Goal: Check status: Check status

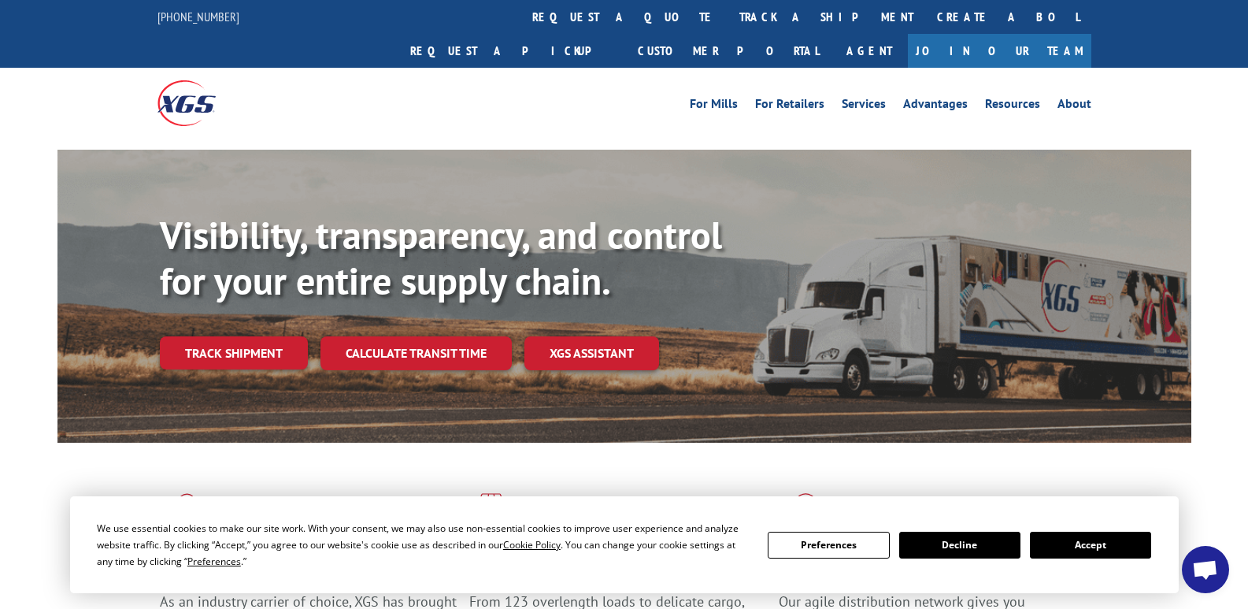
click at [1081, 543] on button "Accept" at bounding box center [1090, 545] width 121 height 27
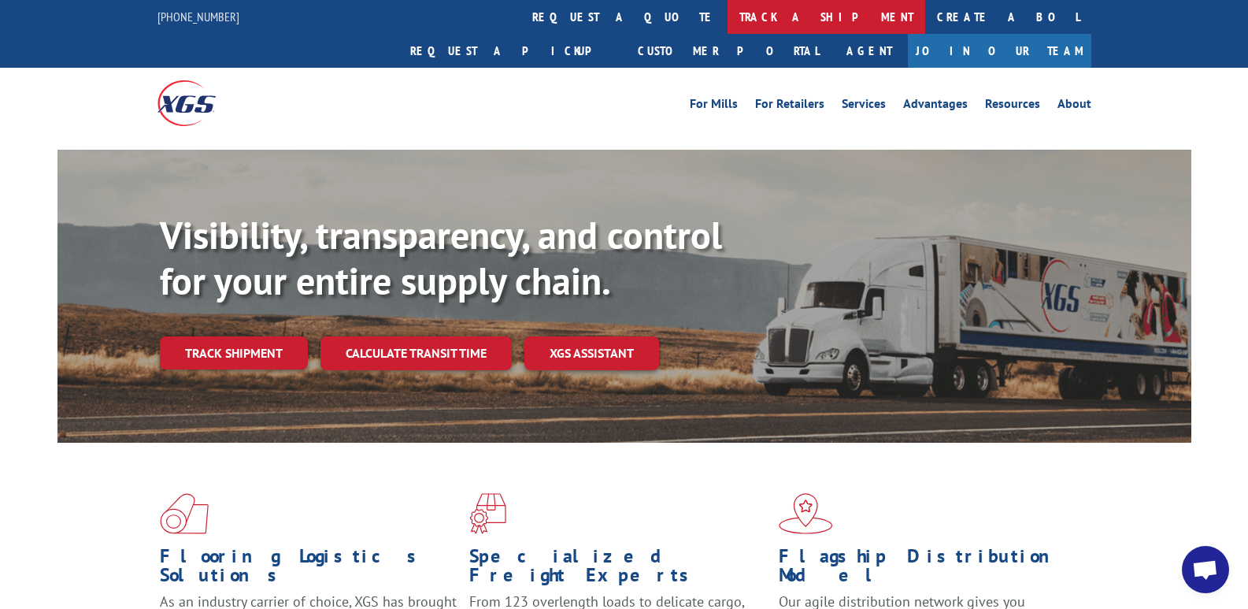
click at [728, 18] on link "track a shipment" at bounding box center [827, 17] width 198 height 34
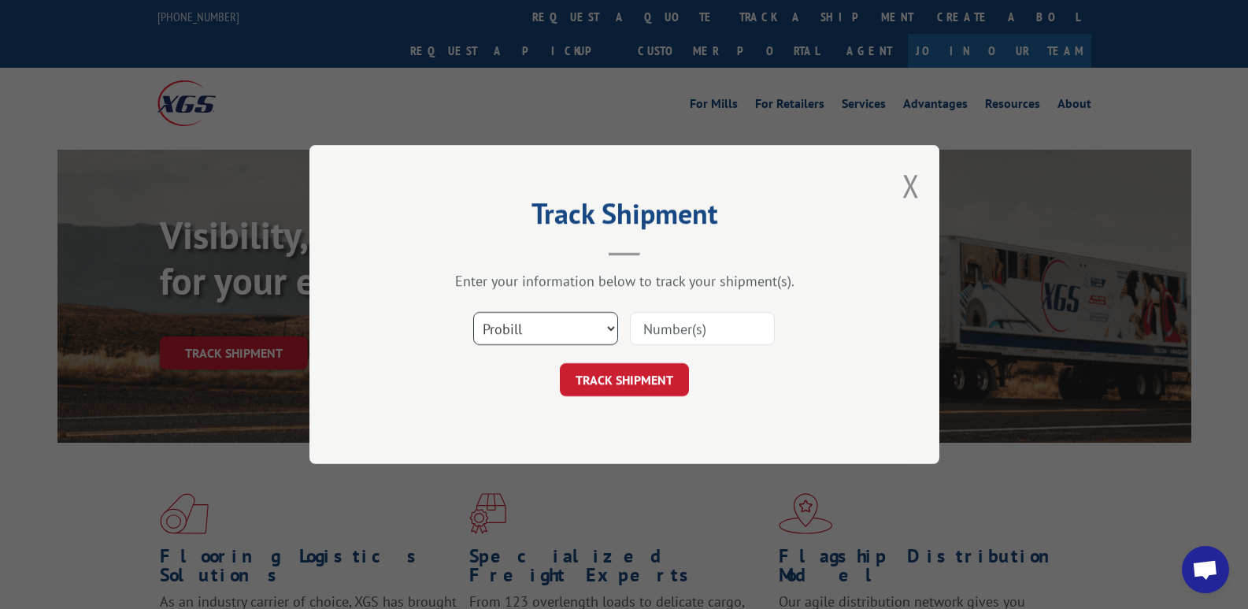
click at [562, 329] on select "Select category... Probill BOL PO" at bounding box center [545, 328] width 145 height 33
select select "bol"
click at [473, 312] on select "Select category... Probill BOL PO" at bounding box center [545, 328] width 145 height 33
click at [670, 326] on input at bounding box center [702, 328] width 145 height 33
type input "6303746"
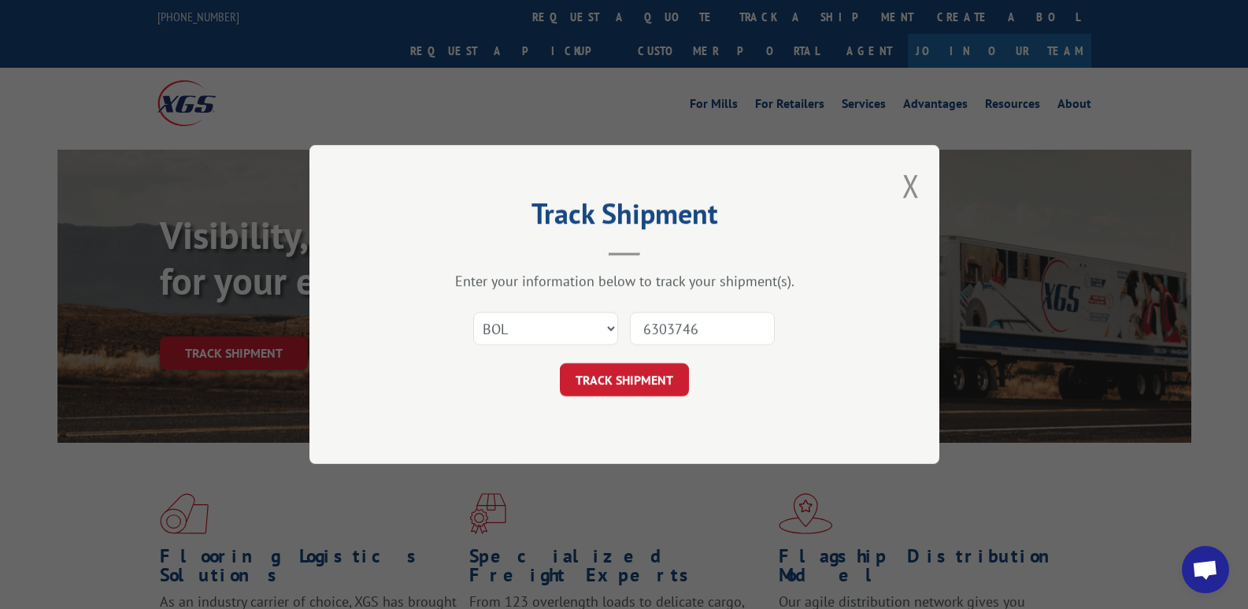
click button "TRACK SHIPMENT" at bounding box center [624, 379] width 129 height 33
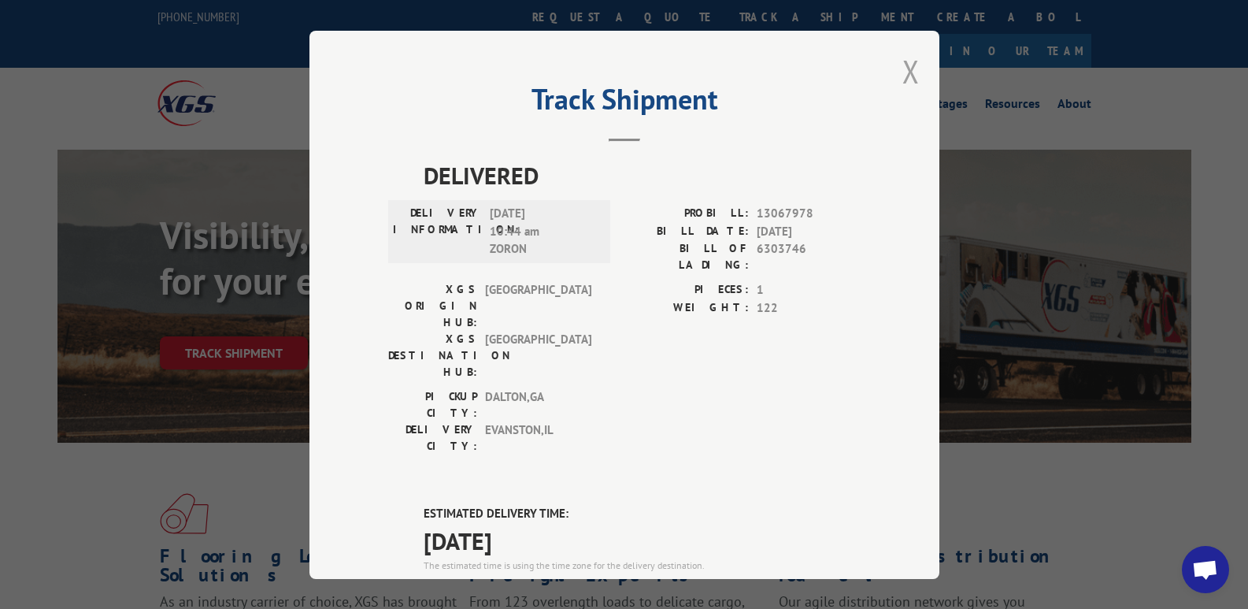
click at [911, 70] on button "Close modal" at bounding box center [911, 71] width 17 height 42
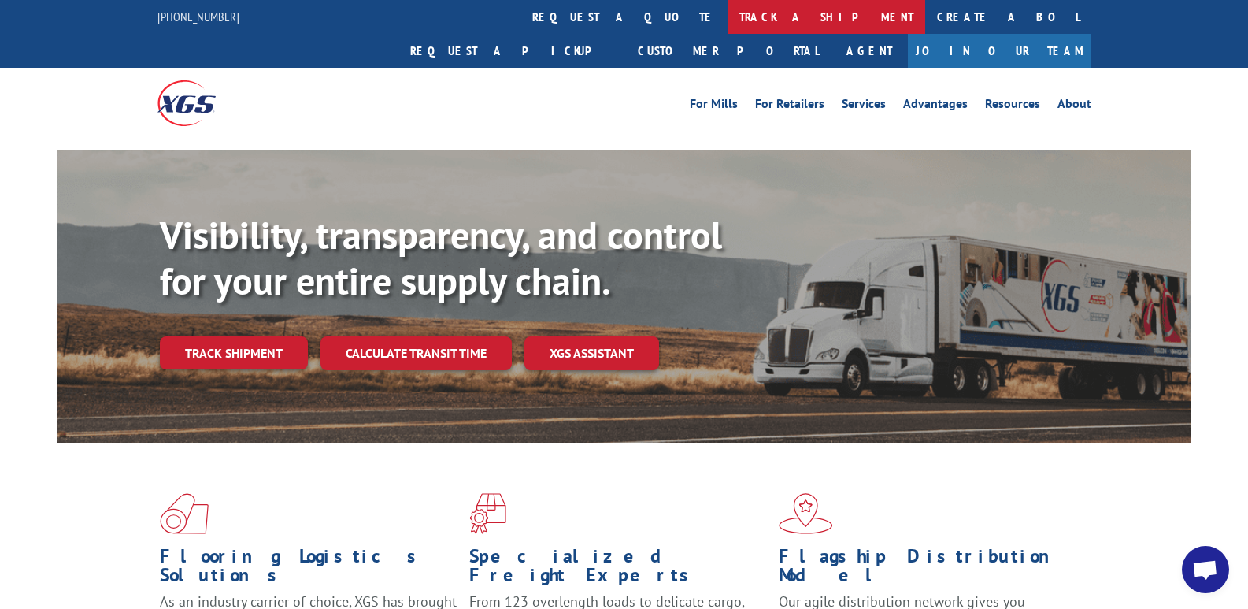
click at [728, 25] on link "track a shipment" at bounding box center [827, 17] width 198 height 34
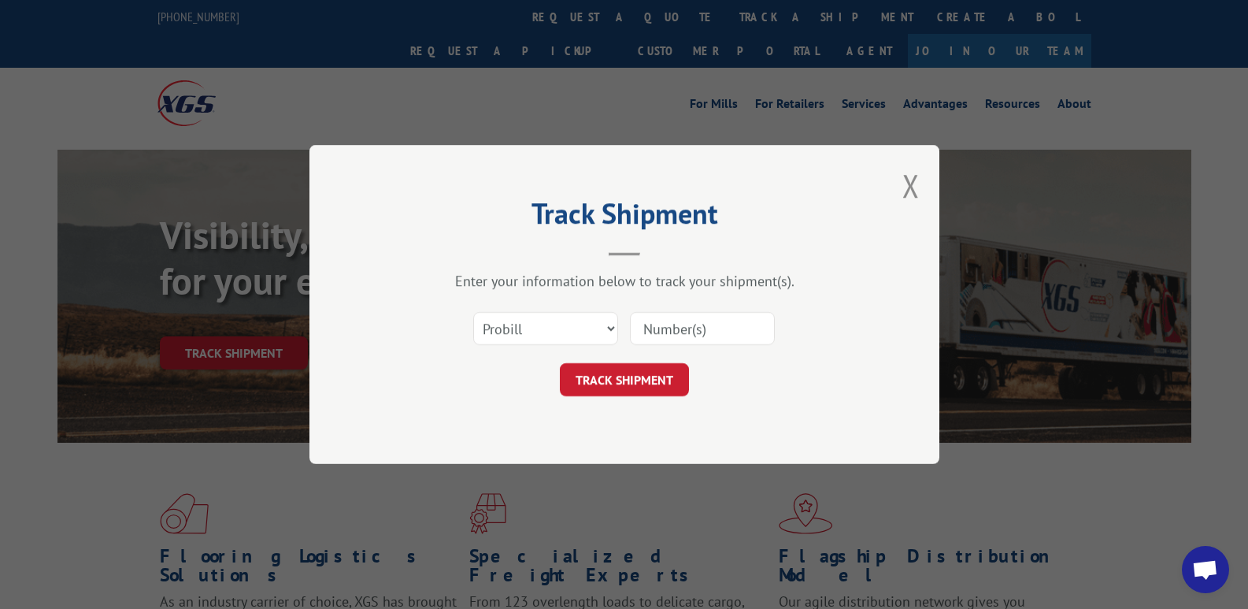
click at [705, 336] on input at bounding box center [702, 328] width 145 height 33
type input "6303746"
click button "TRACK SHIPMENT" at bounding box center [624, 379] width 129 height 33
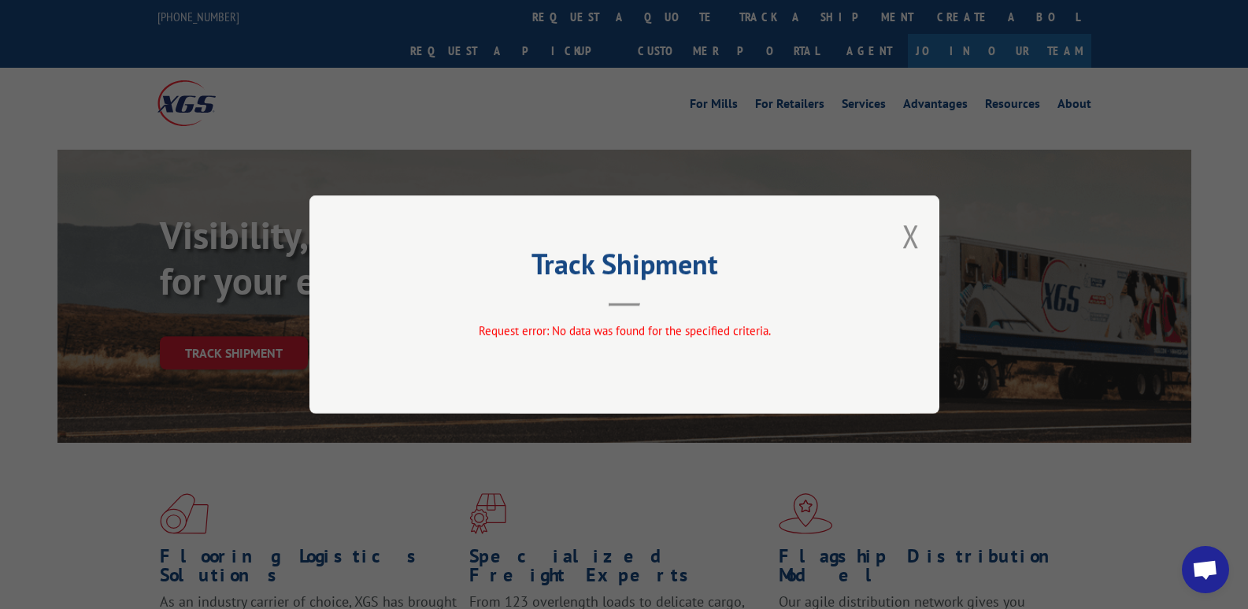
click at [920, 248] on div "Track Shipment Request error: No data was found for the specified criteria." at bounding box center [625, 304] width 630 height 218
click at [915, 233] on button "Close modal" at bounding box center [911, 236] width 17 height 42
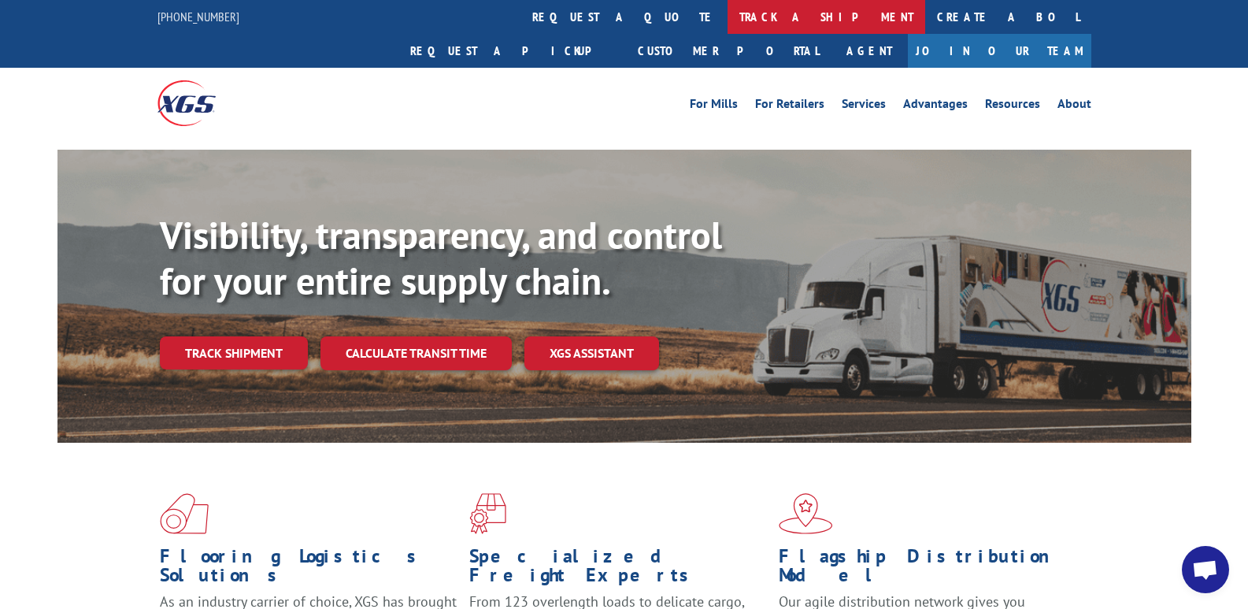
click at [728, 20] on link "track a shipment" at bounding box center [827, 17] width 198 height 34
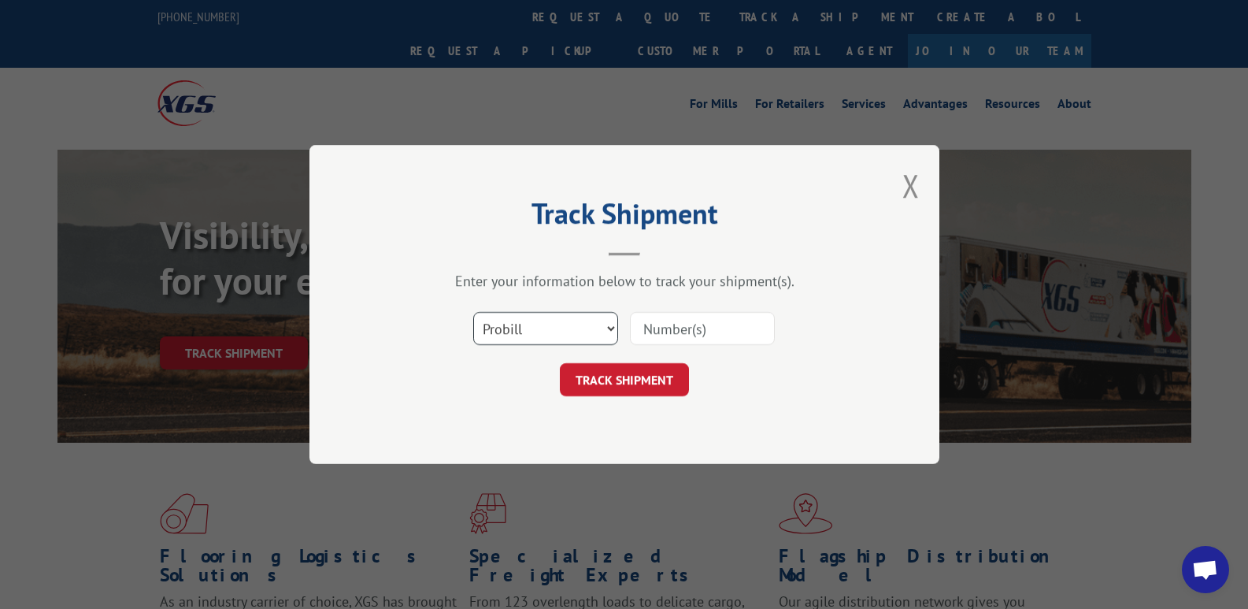
click at [514, 334] on select "Select category... Probill BOL PO" at bounding box center [545, 328] width 145 height 33
select select "bol"
click at [473, 312] on select "Select category... Probill BOL PO" at bounding box center [545, 328] width 145 height 33
click at [677, 332] on input at bounding box center [702, 328] width 145 height 33
type input "6303746"
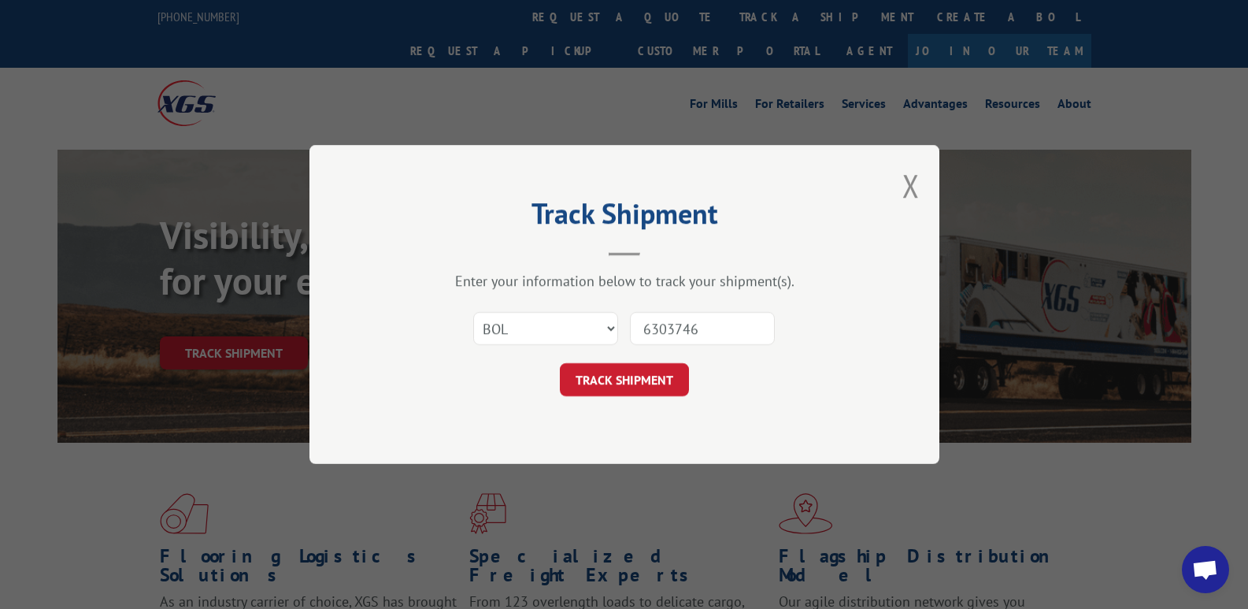
click button "TRACK SHIPMENT" at bounding box center [624, 379] width 129 height 33
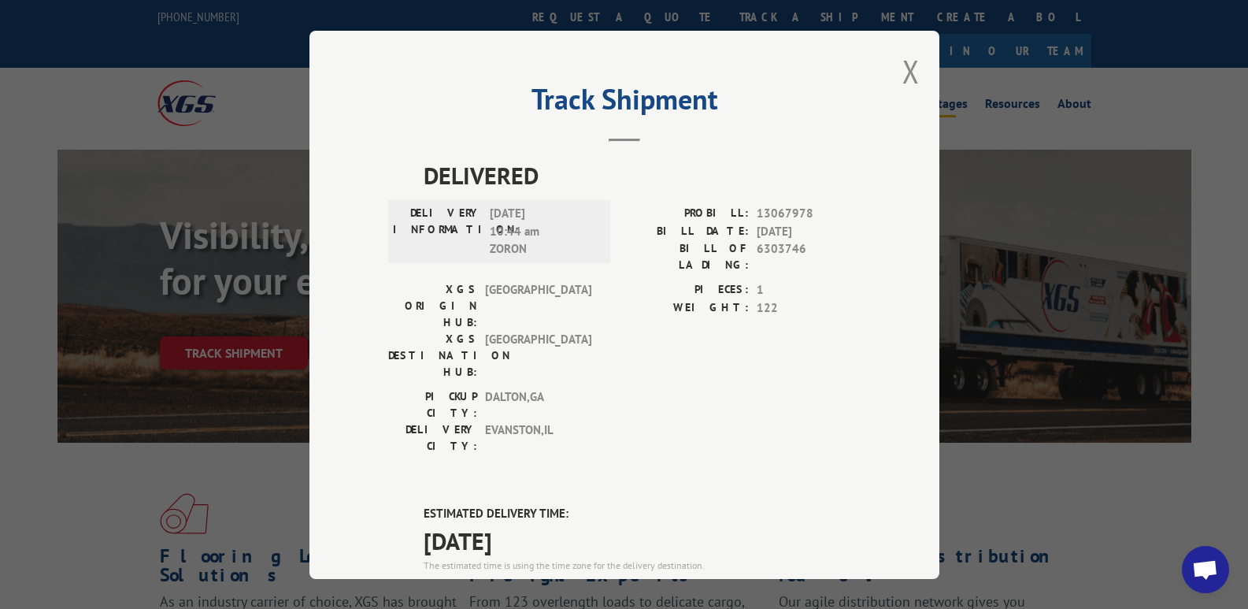
click at [907, 67] on button "Close modal" at bounding box center [911, 71] width 17 height 42
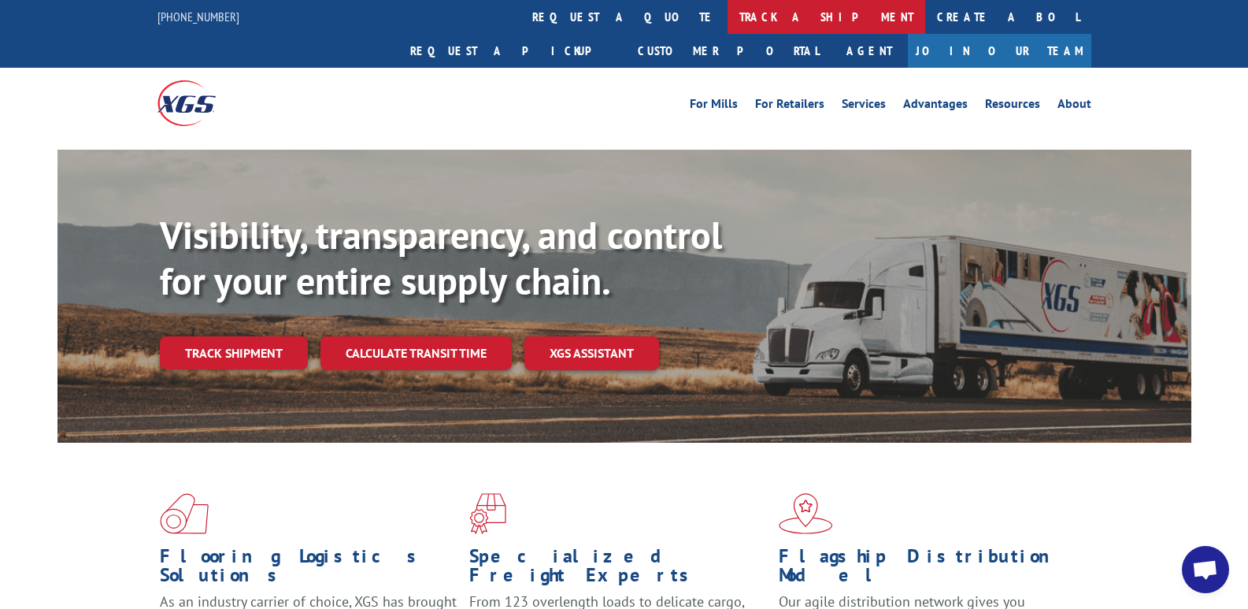
click at [728, 13] on link "track a shipment" at bounding box center [827, 17] width 198 height 34
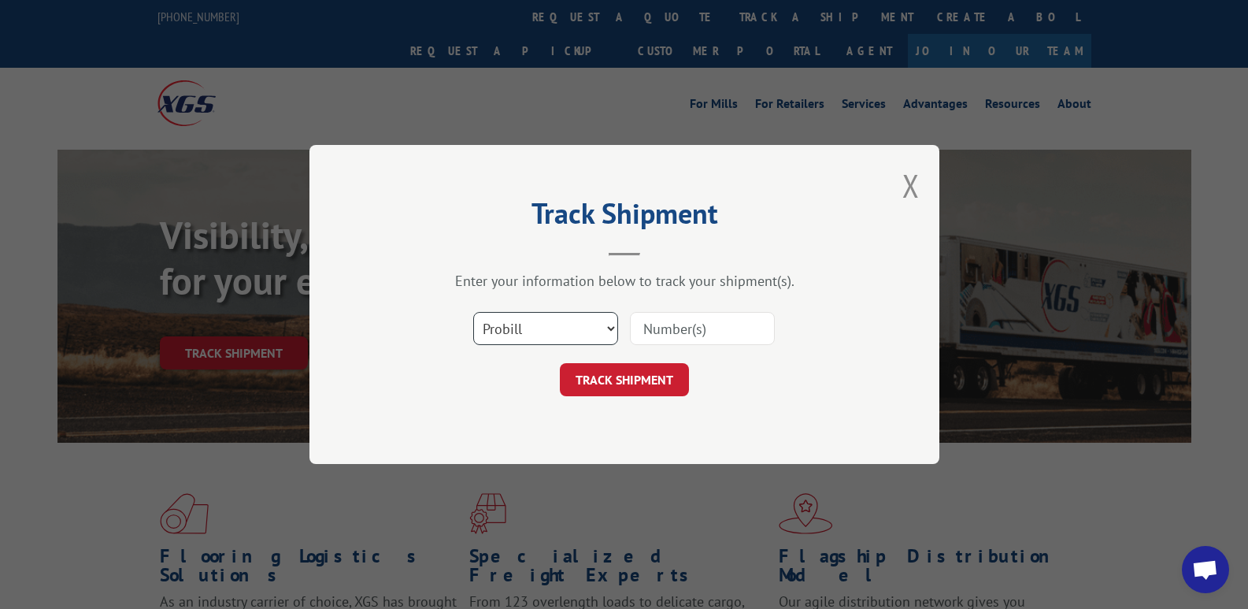
click at [592, 327] on select "Select category... Probill BOL PO" at bounding box center [545, 328] width 145 height 33
select select "bol"
click at [473, 312] on select "Select category... Probill BOL PO" at bounding box center [545, 328] width 145 height 33
click at [688, 339] on input at bounding box center [702, 328] width 145 height 33
type input "17472664"
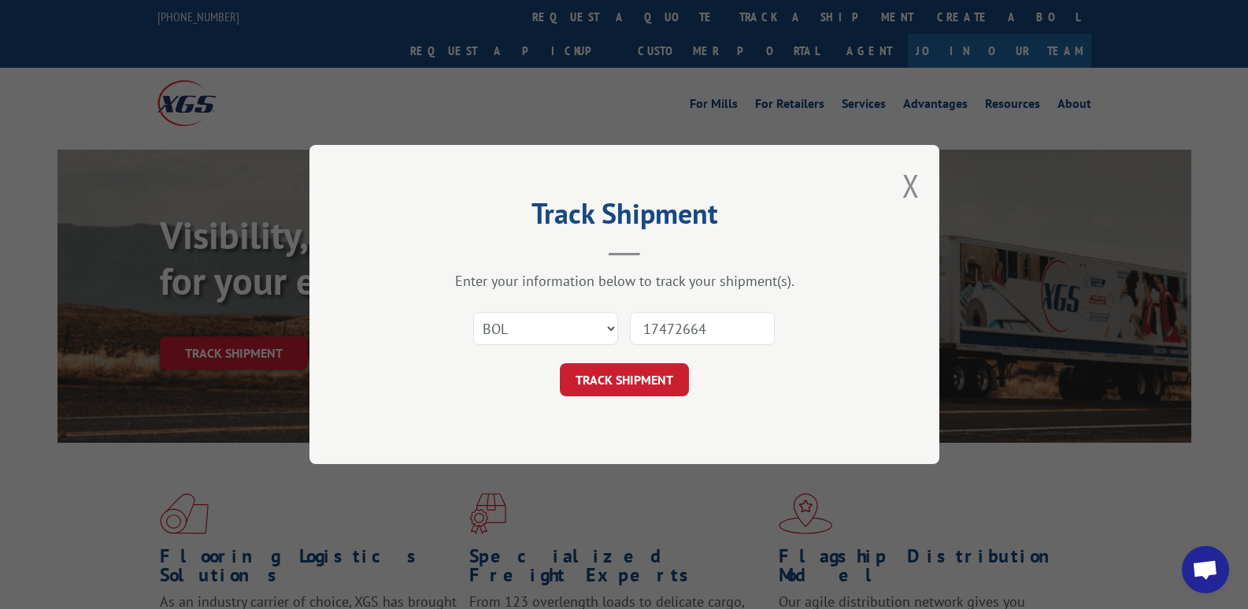
click button "TRACK SHIPMENT" at bounding box center [624, 379] width 129 height 33
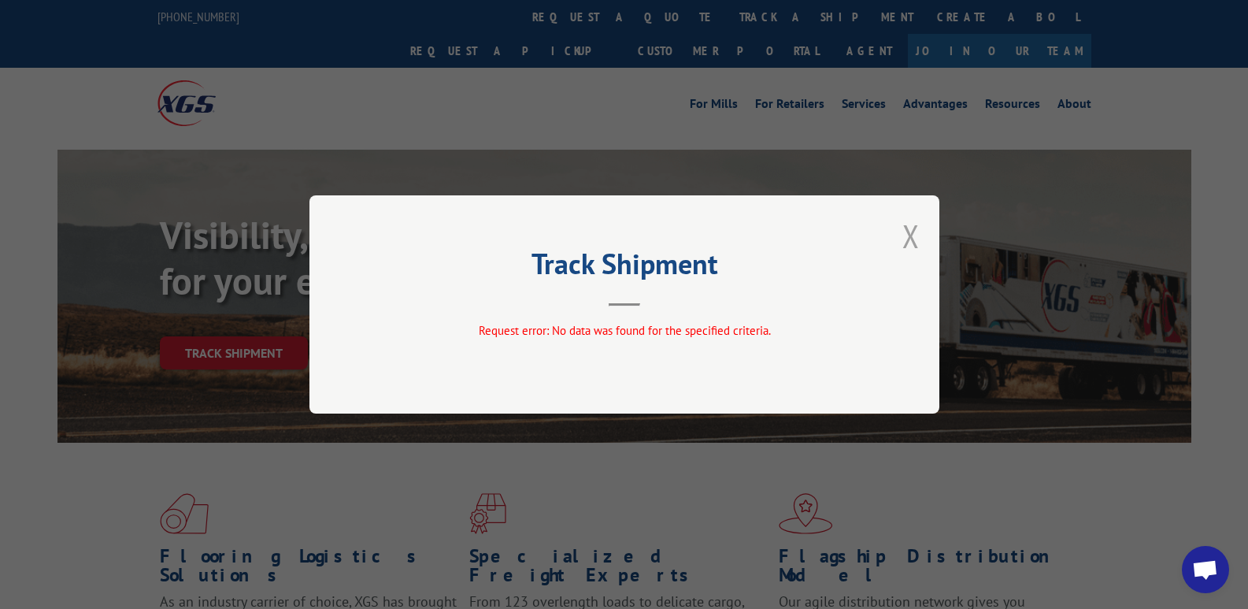
click at [907, 236] on button "Close modal" at bounding box center [911, 236] width 17 height 42
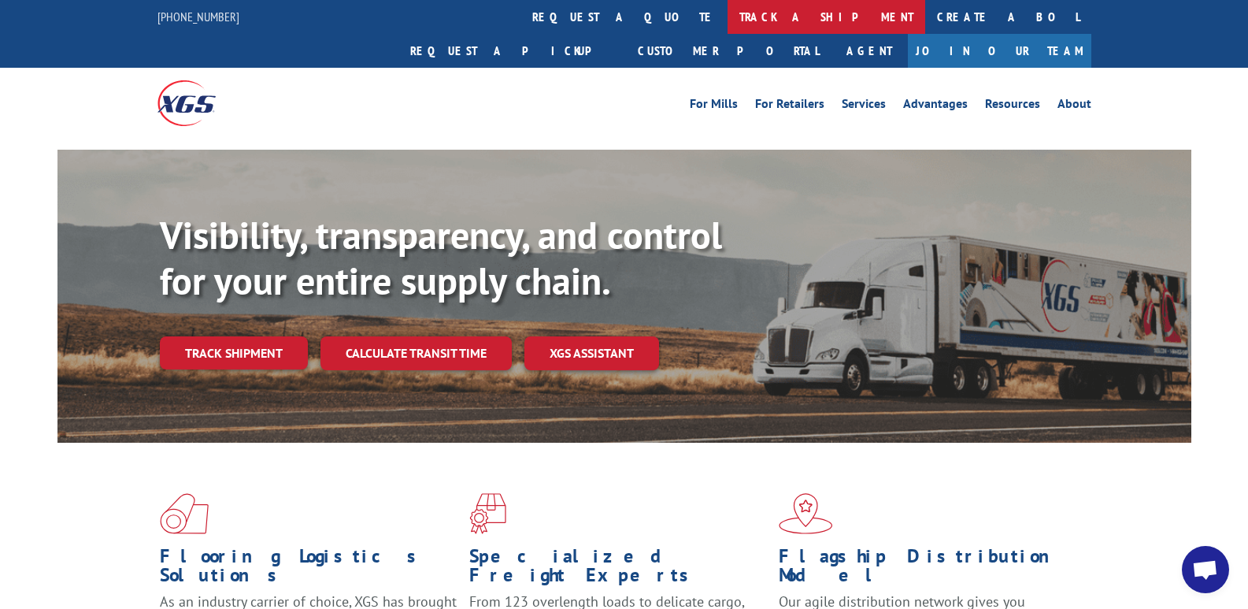
click at [728, 19] on link "track a shipment" at bounding box center [827, 17] width 198 height 34
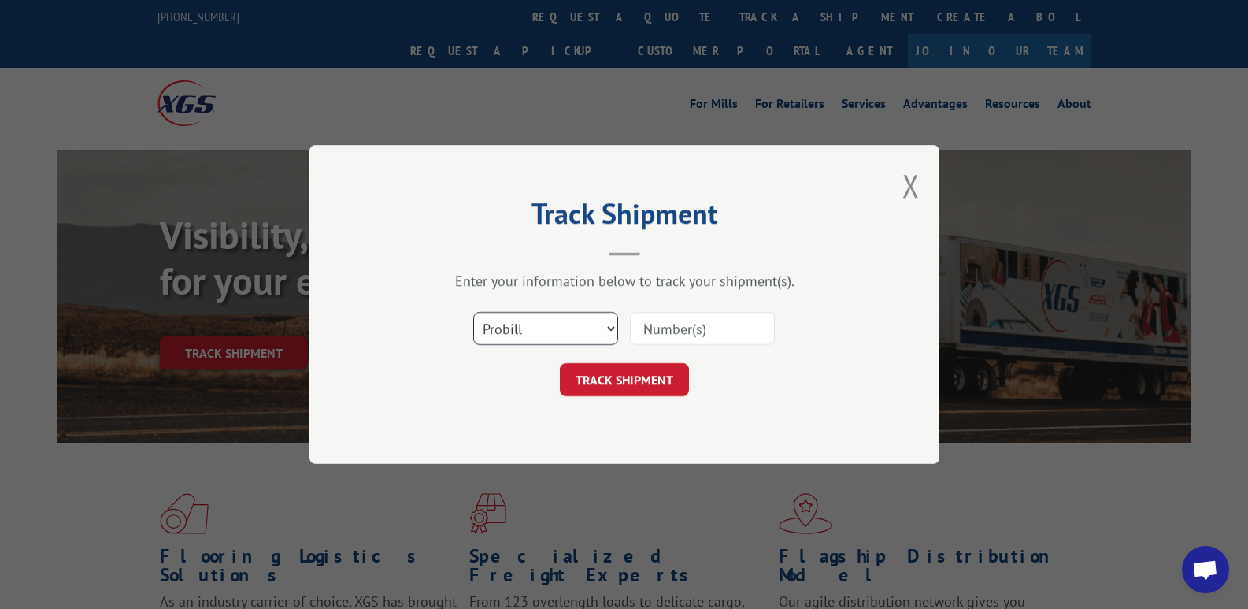
click at [538, 340] on select "Select category... Probill BOL PO" at bounding box center [545, 328] width 145 height 33
select select "bol"
click at [473, 312] on select "Select category... Probill BOL PO" at bounding box center [545, 328] width 145 height 33
click at [720, 333] on input at bounding box center [702, 328] width 145 height 33
paste input "6303746"
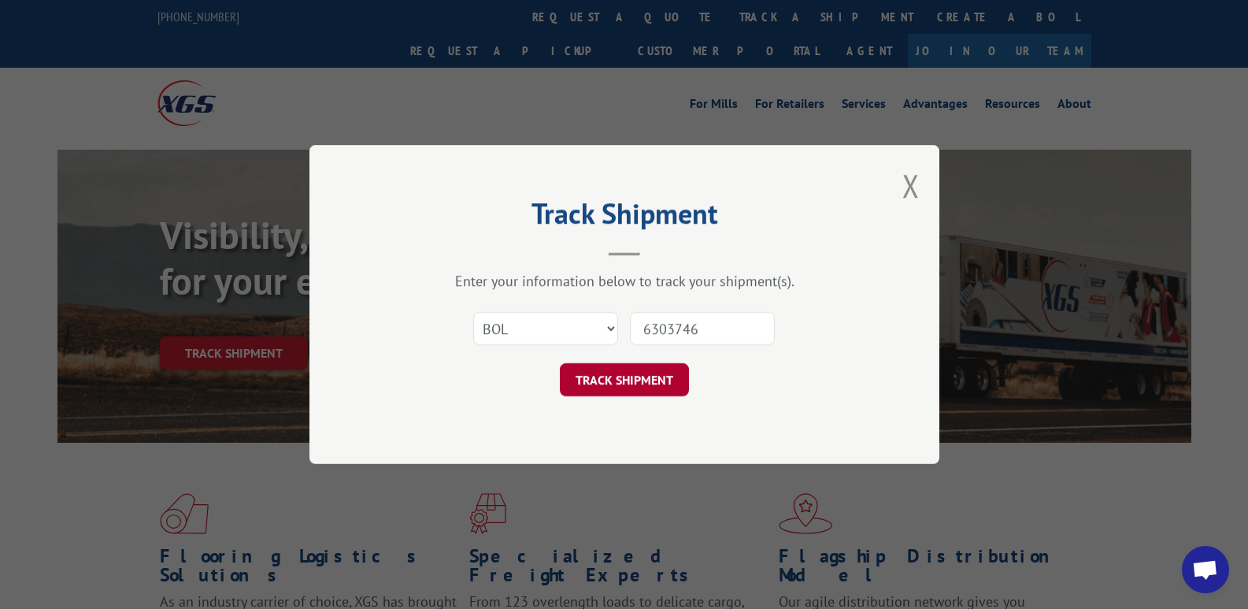
type input "6303746"
click at [616, 373] on button "TRACK SHIPMENT" at bounding box center [624, 379] width 129 height 33
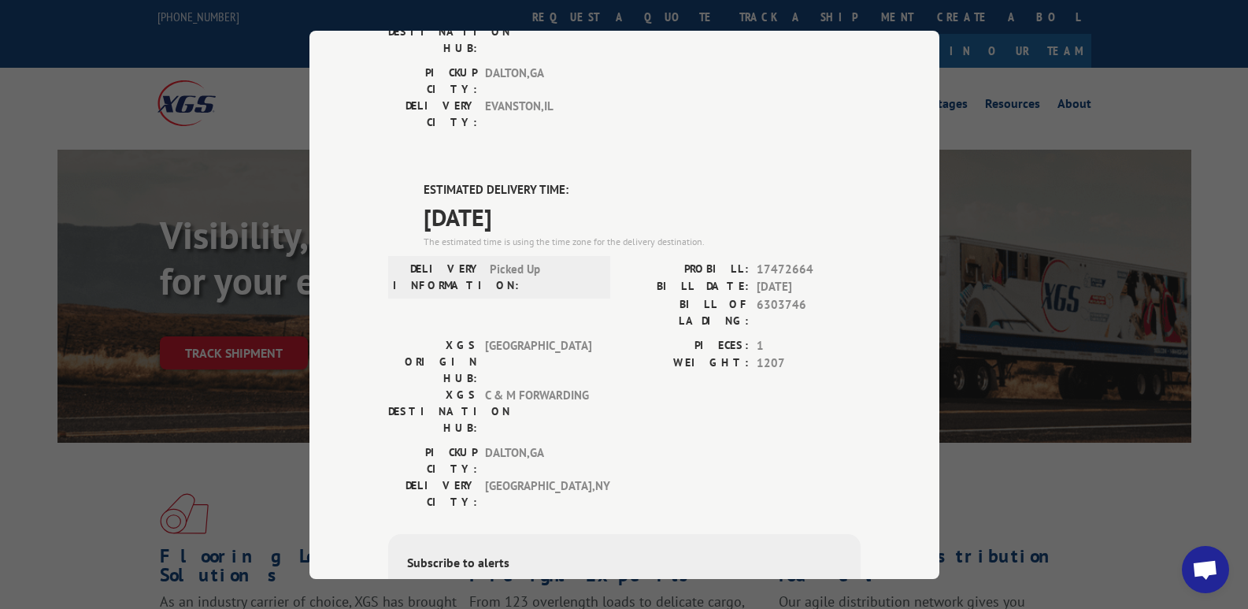
scroll to position [339, 0]
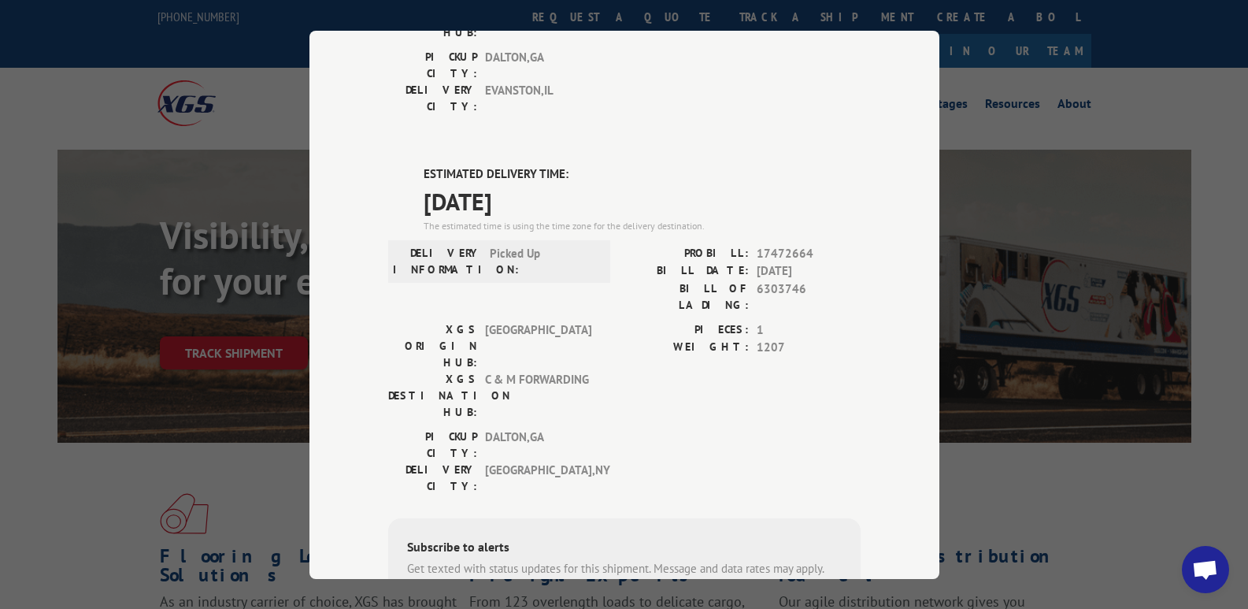
type input "[PHONE_NUMBER]"
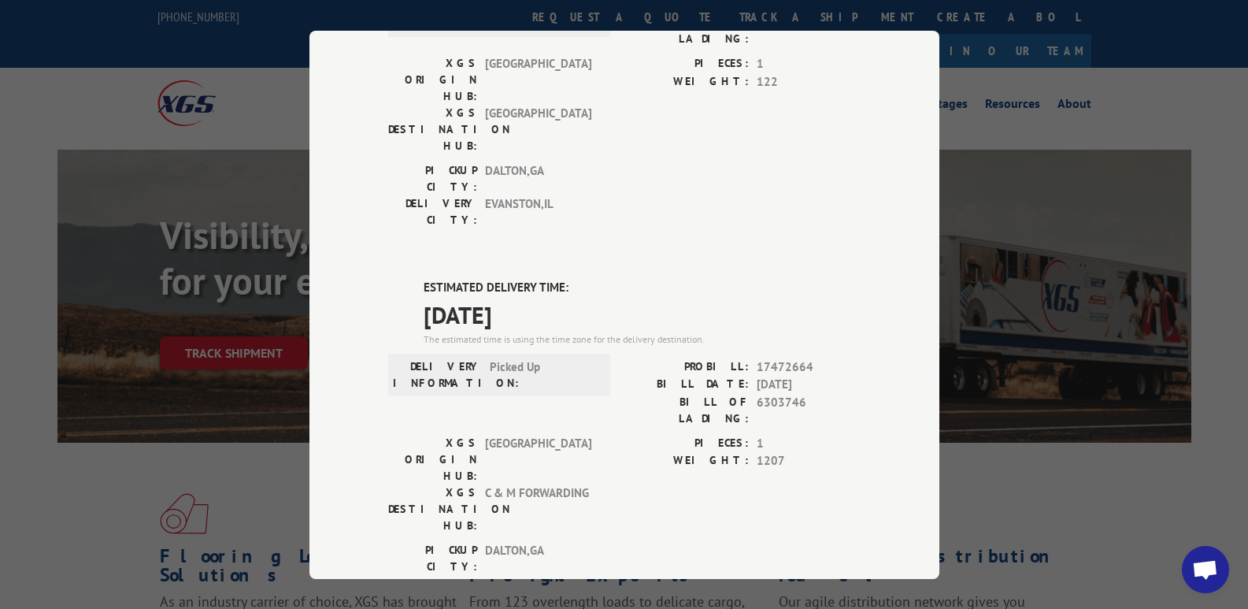
scroll to position [254, 0]
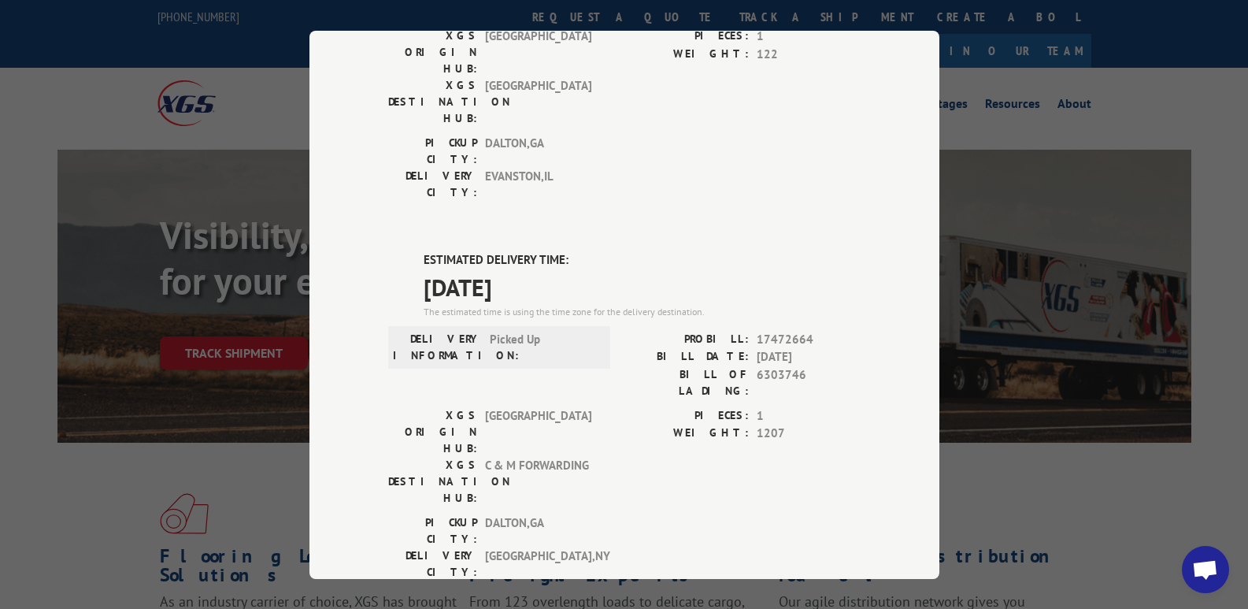
drag, startPoint x: 560, startPoint y: 193, endPoint x: 421, endPoint y: 204, distance: 139.1
click at [424, 269] on span "[DATE]" at bounding box center [642, 286] width 437 height 35
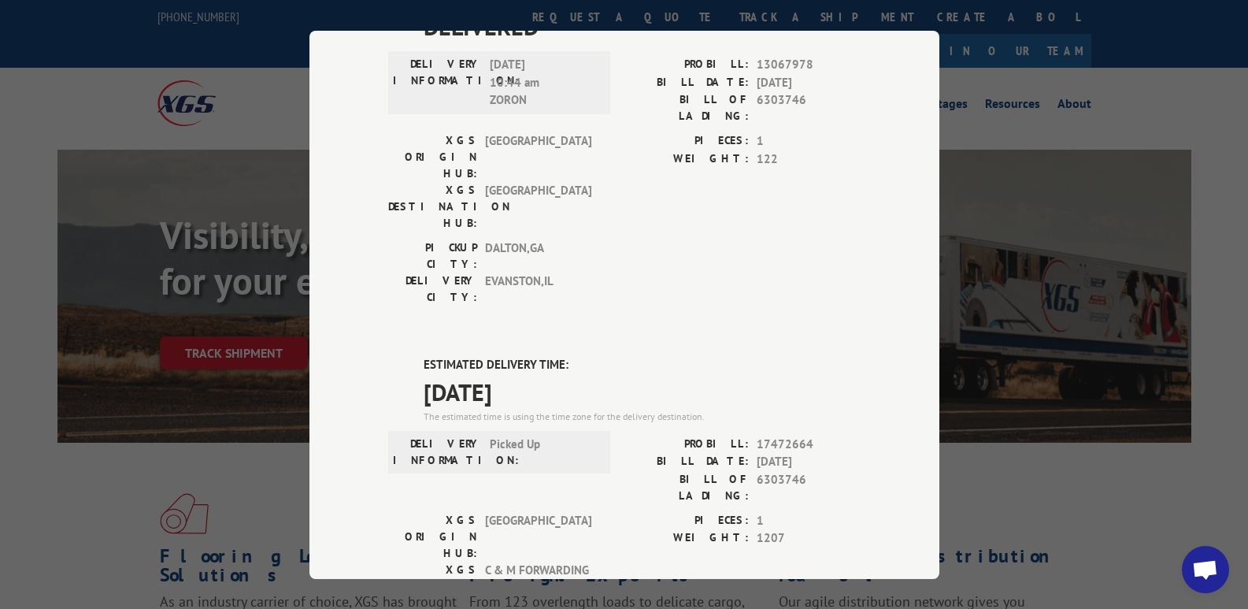
scroll to position [175, 0]
